Goal: Navigation & Orientation: Find specific page/section

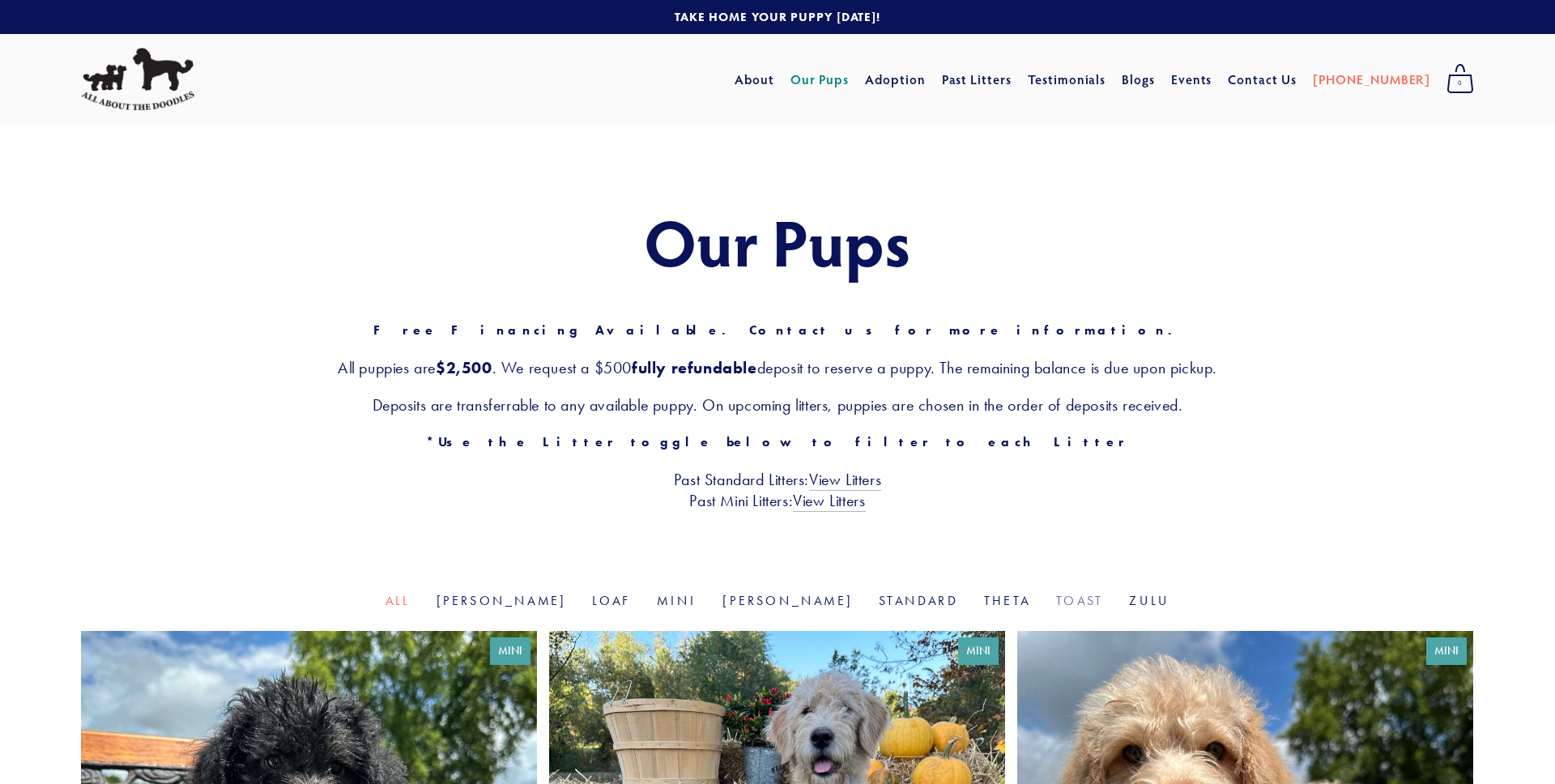
click at [1056, 600] on link "Toast" at bounding box center [1080, 600] width 47 height 16
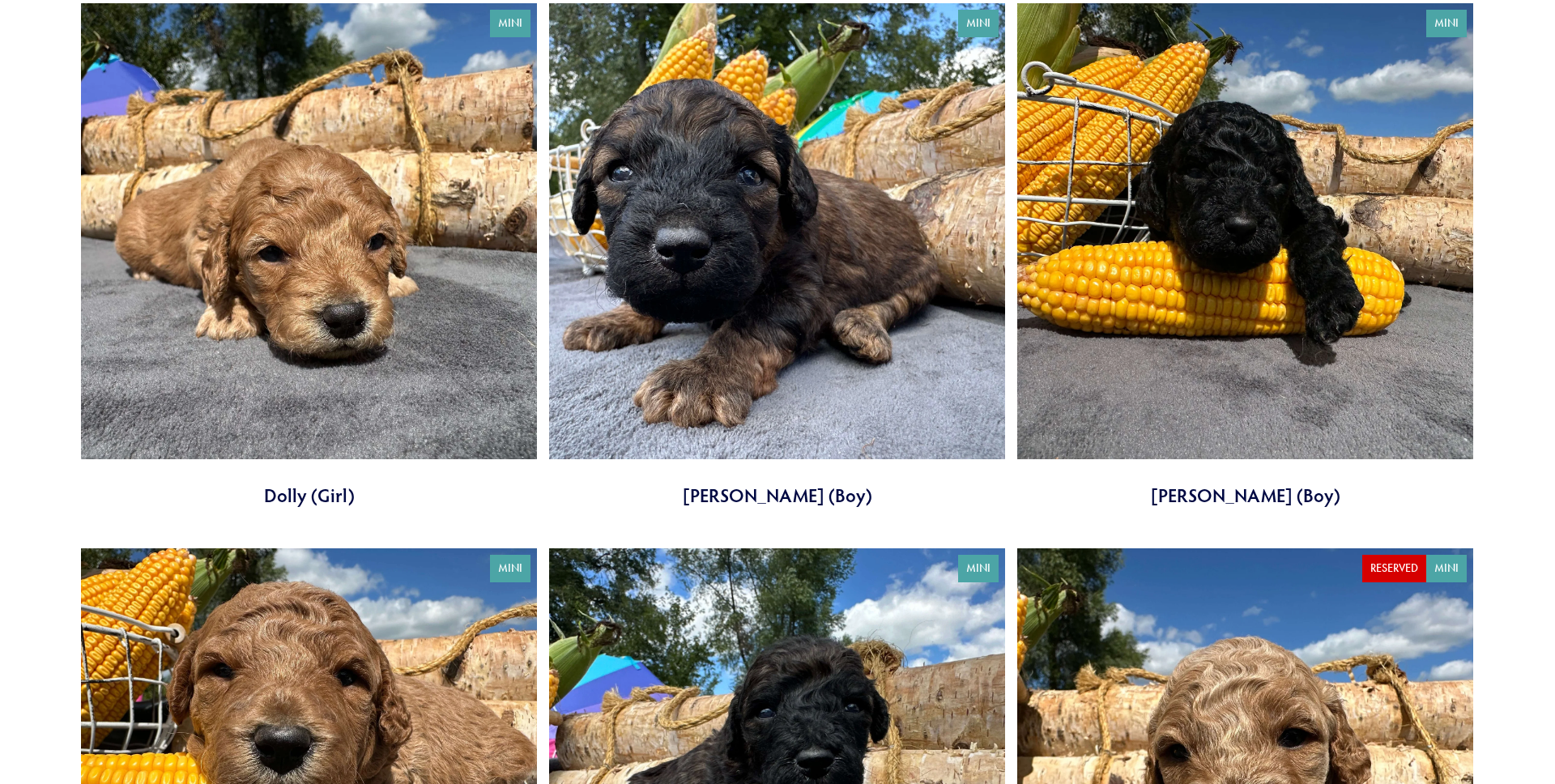
scroll to position [626, 0]
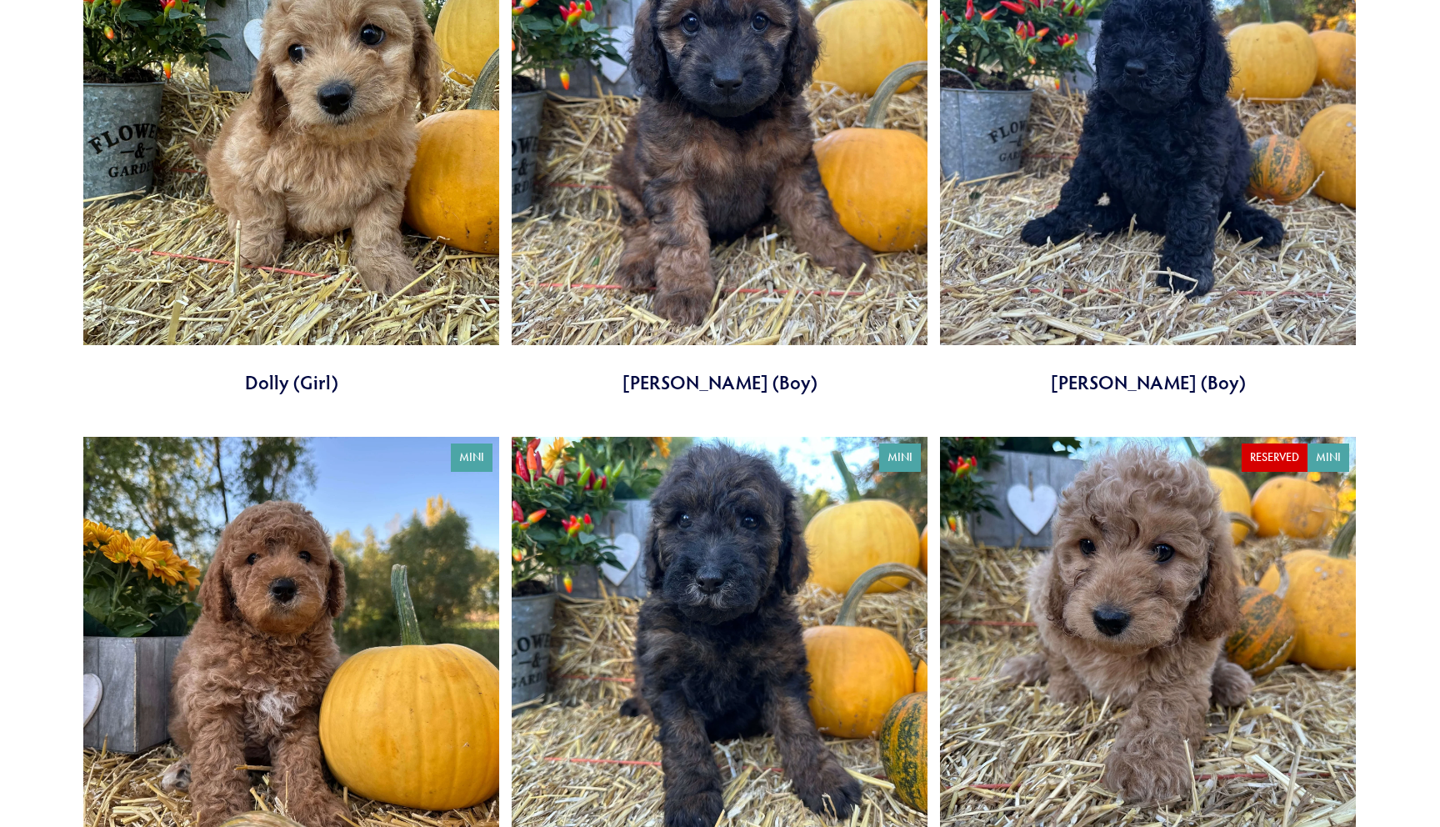
scroll to position [558, 0]
